Goal: Information Seeking & Learning: Find specific fact

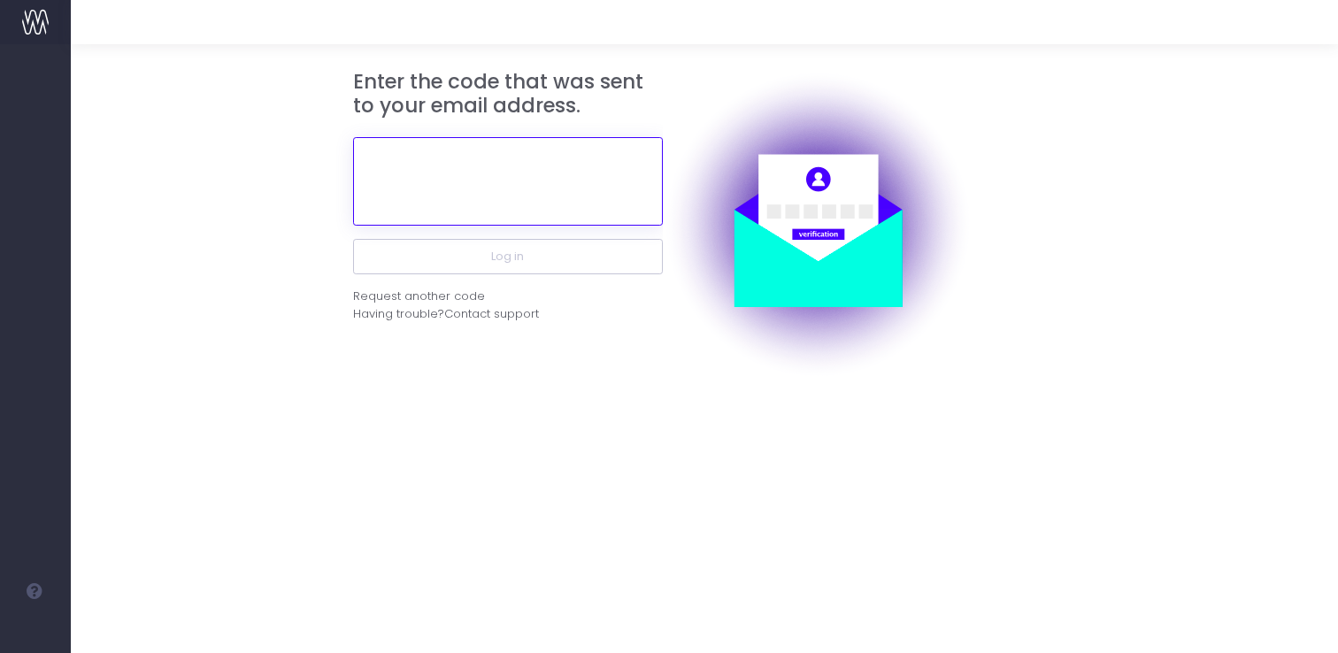
click at [545, 143] on input "text" at bounding box center [508, 181] width 310 height 89
paste input "873714"
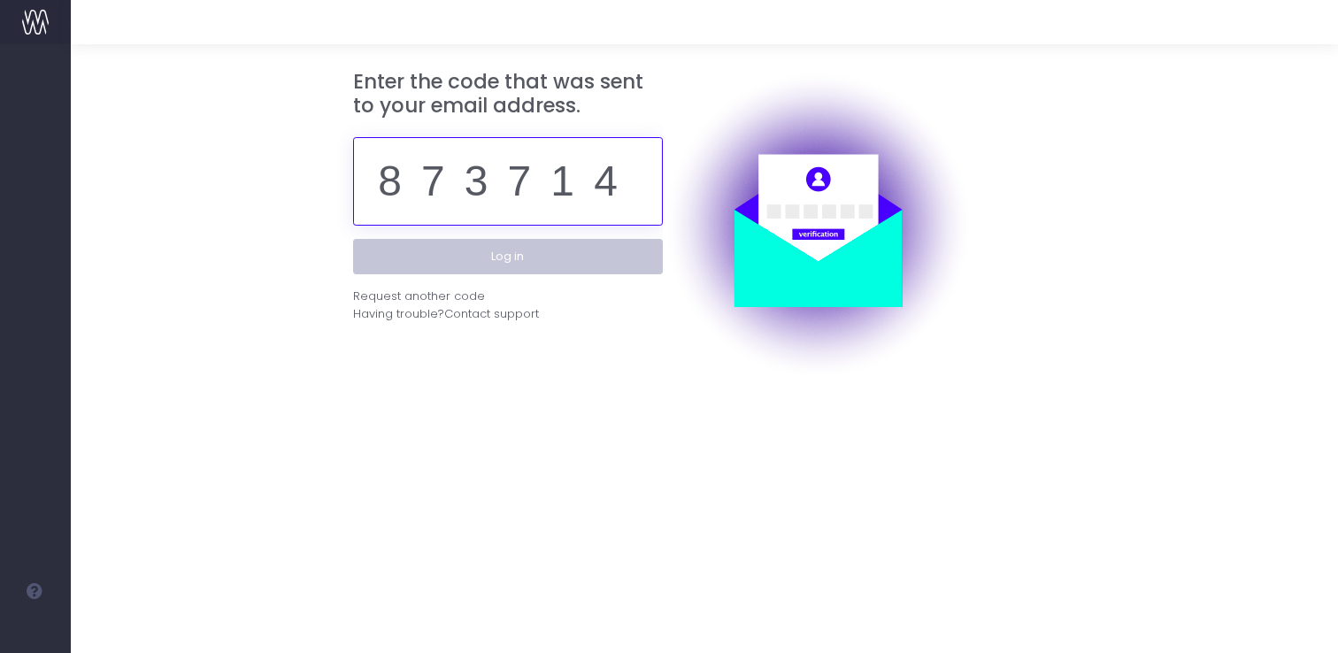
type input "873714"
click at [545, 250] on button "Log in" at bounding box center [508, 256] width 310 height 35
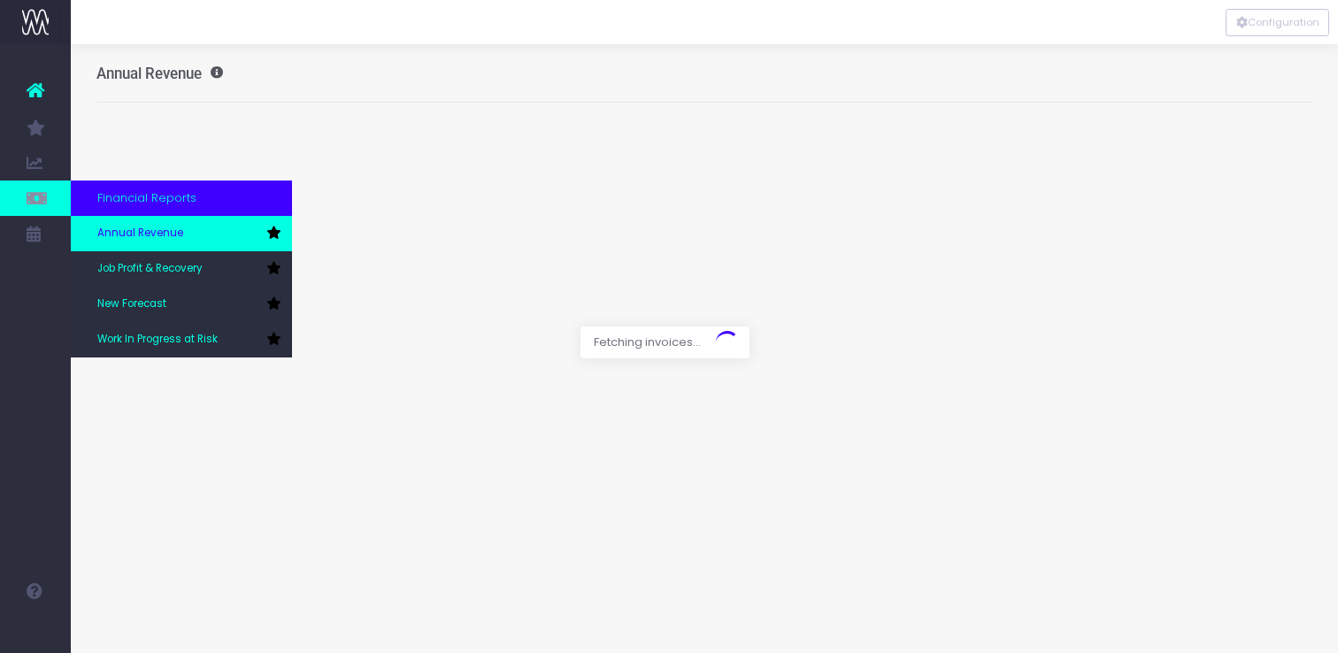
click at [150, 235] on span "Annual Revenue" at bounding box center [140, 234] width 86 height 16
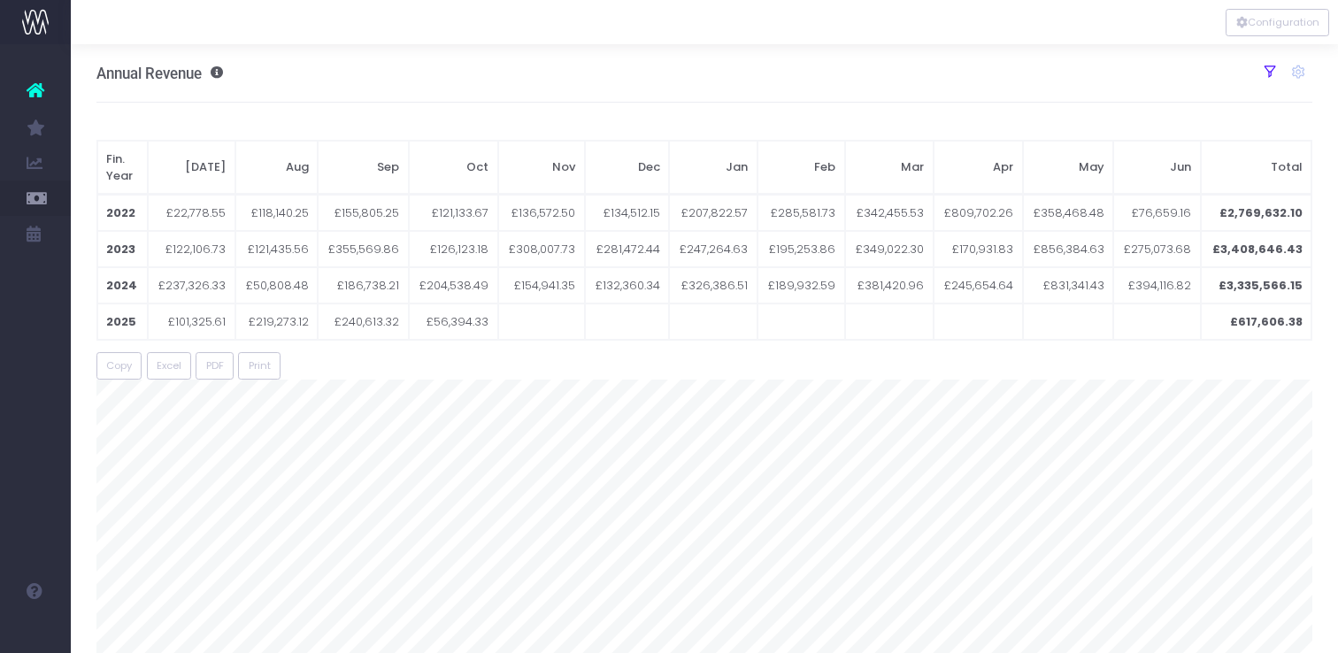
click at [1267, 64] on icon at bounding box center [1270, 72] width 16 height 16
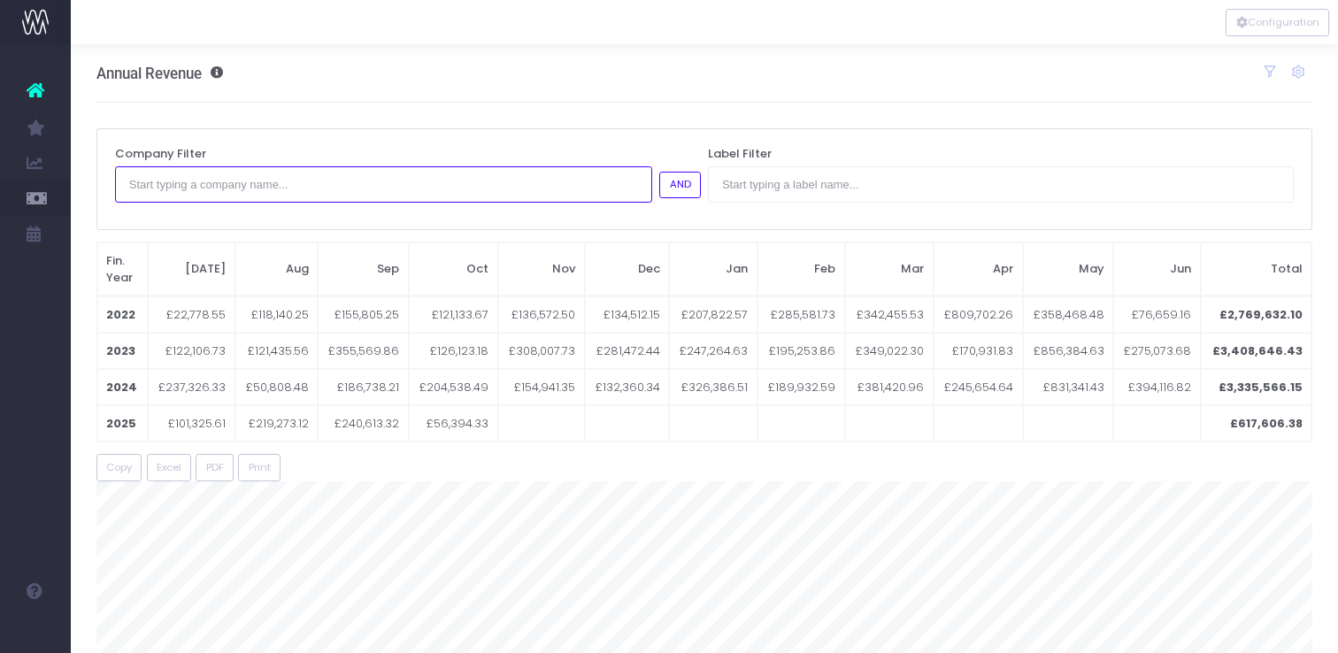
click at [404, 189] on input "text" at bounding box center [383, 183] width 537 height 35
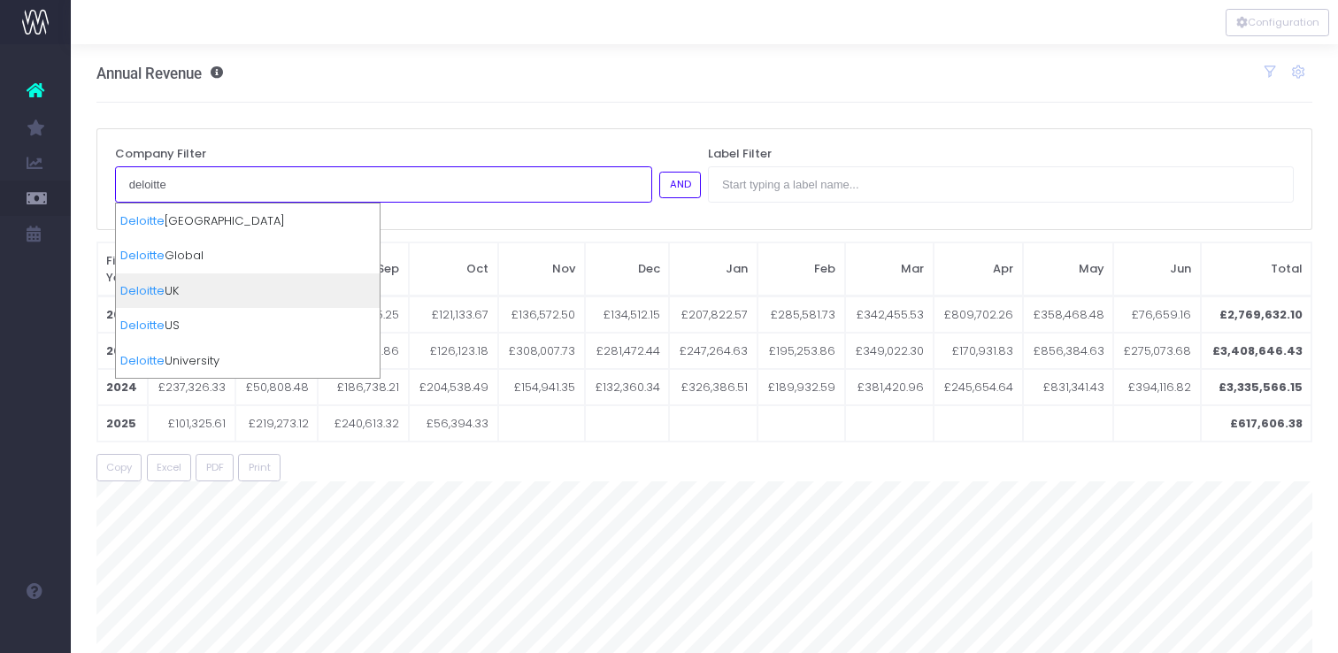
type input "deloitte"
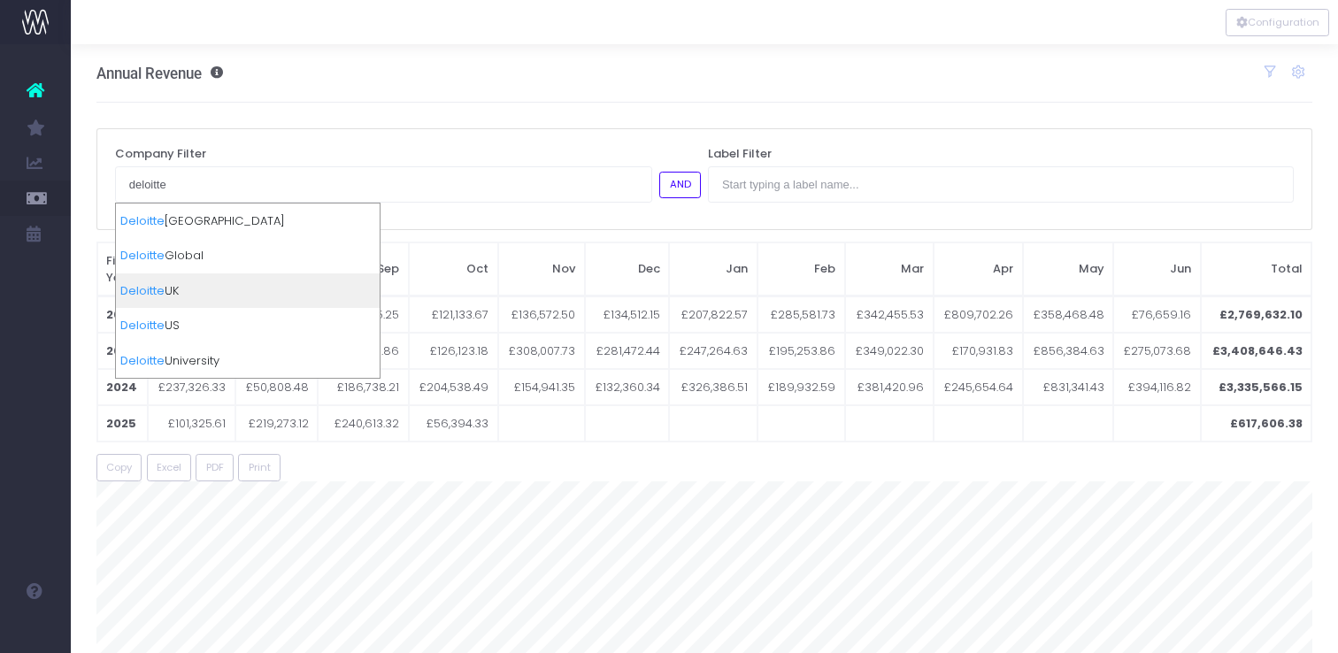
click at [309, 291] on div "Deloitte UK" at bounding box center [248, 290] width 264 height 35
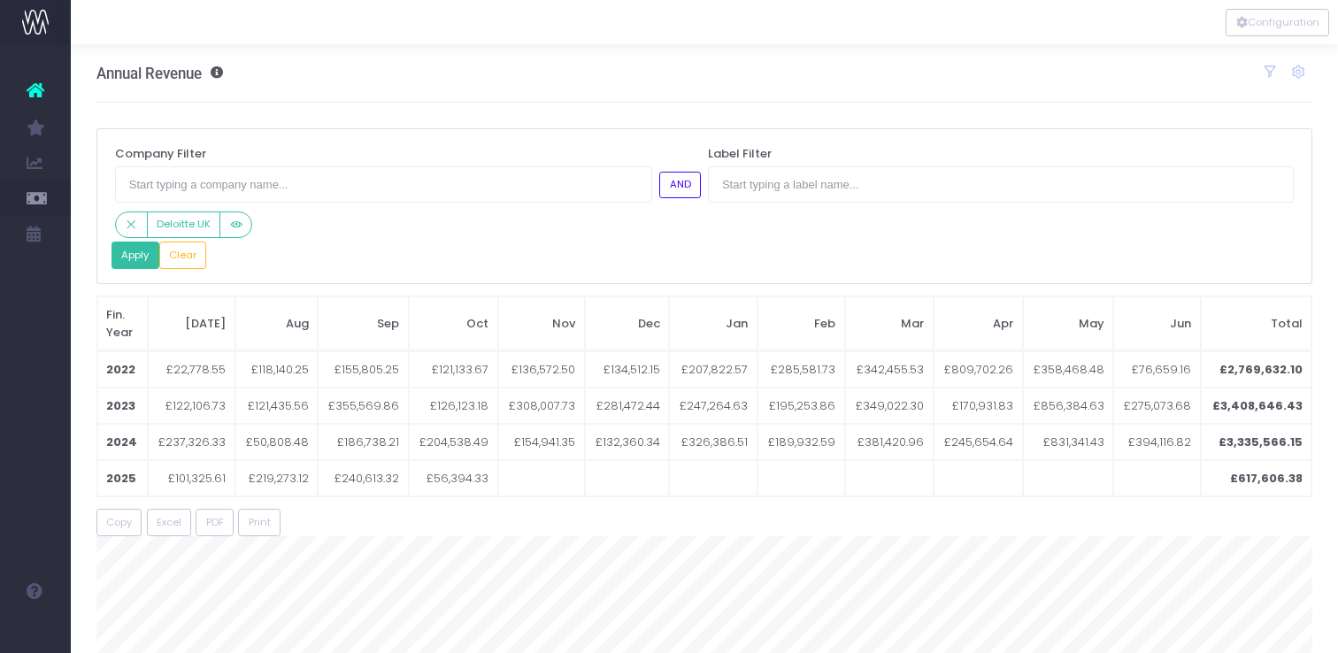
click at [136, 260] on button "Apply" at bounding box center [136, 255] width 48 height 27
click at [400, 245] on div "Apply Clear" at bounding box center [705, 255] width 1186 height 27
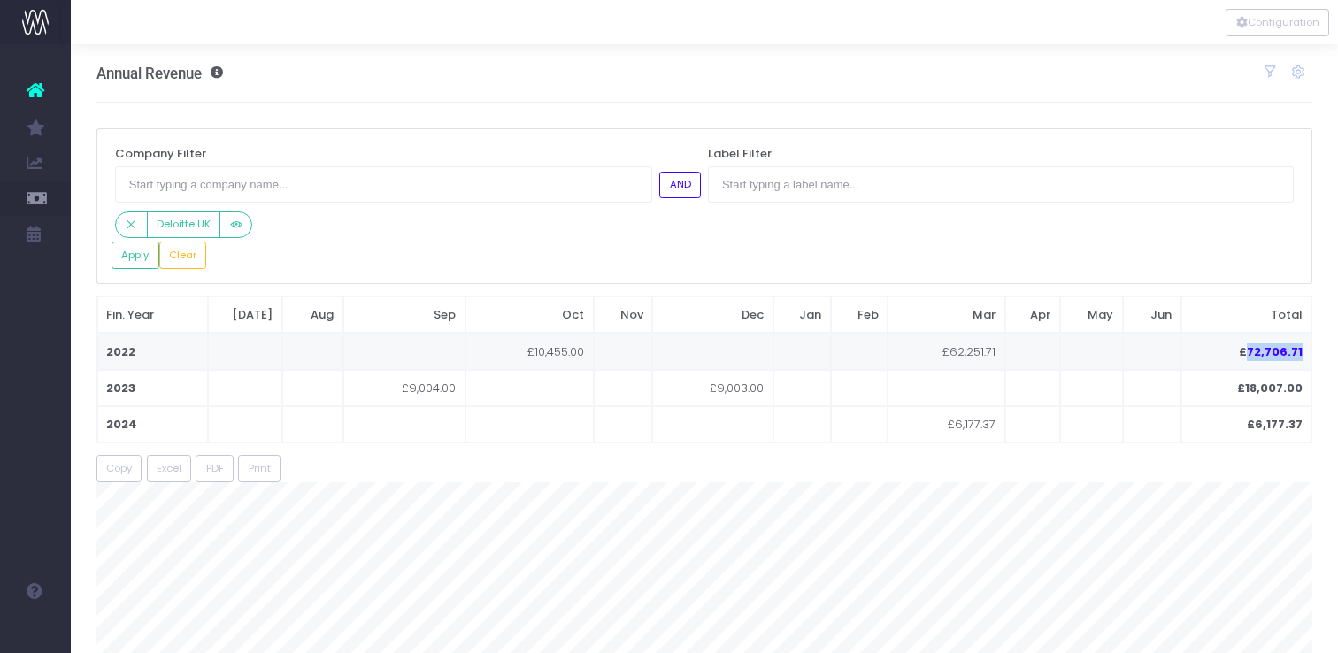
drag, startPoint x: 1303, startPoint y: 352, endPoint x: 1253, endPoint y: 354, distance: 49.6
click at [1253, 354] on td "£72,706.71" at bounding box center [1247, 352] width 131 height 36
copy td "72,706.71"
drag, startPoint x: 1305, startPoint y: 390, endPoint x: 1248, endPoint y: 391, distance: 56.7
click at [1248, 391] on td "£18,007.00" at bounding box center [1247, 388] width 131 height 36
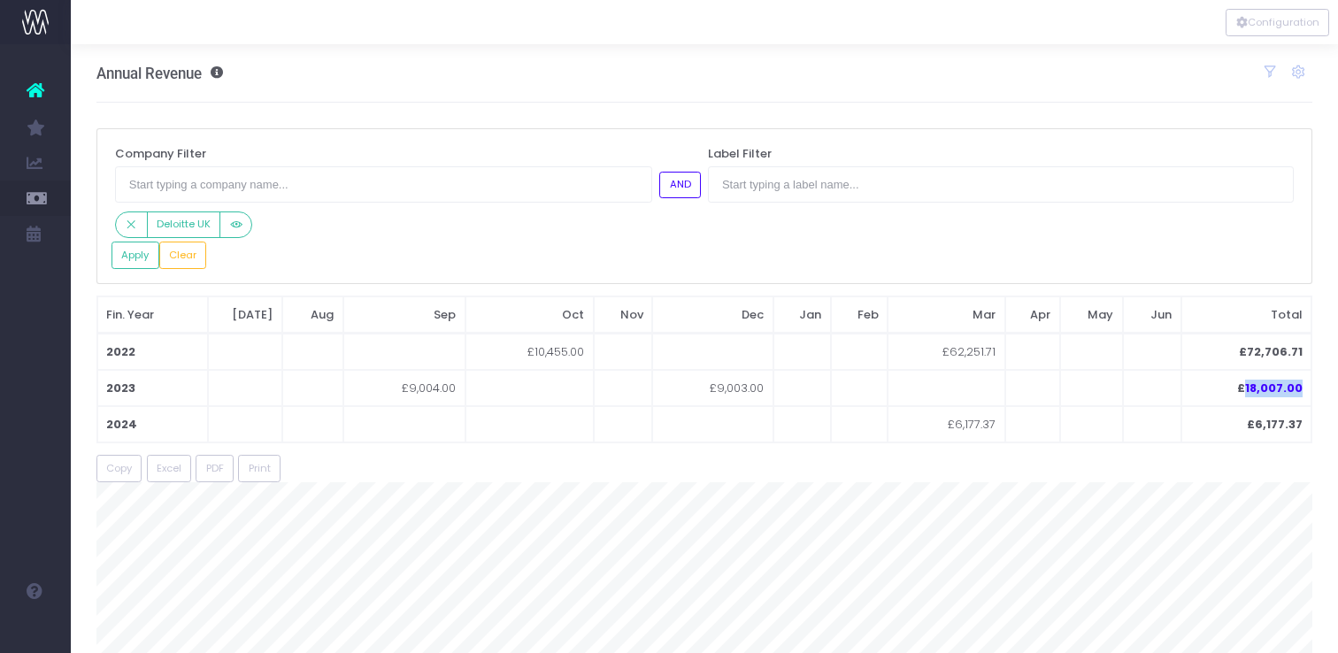
copy td "18,007.00"
drag, startPoint x: 1303, startPoint y: 426, endPoint x: 1256, endPoint y: 426, distance: 46.9
click at [1256, 426] on td "£6,177.37" at bounding box center [1247, 424] width 131 height 36
copy td "6,177.37"
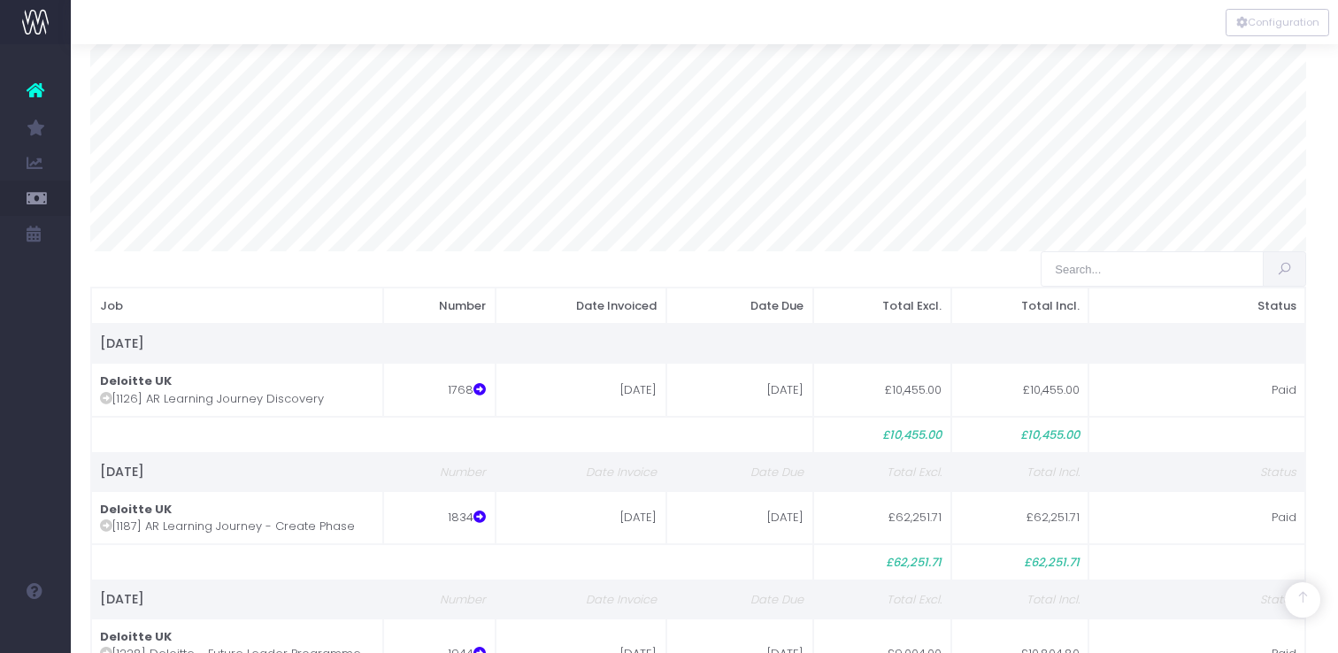
scroll to position [608, 6]
